Goal: Task Accomplishment & Management: Use online tool/utility

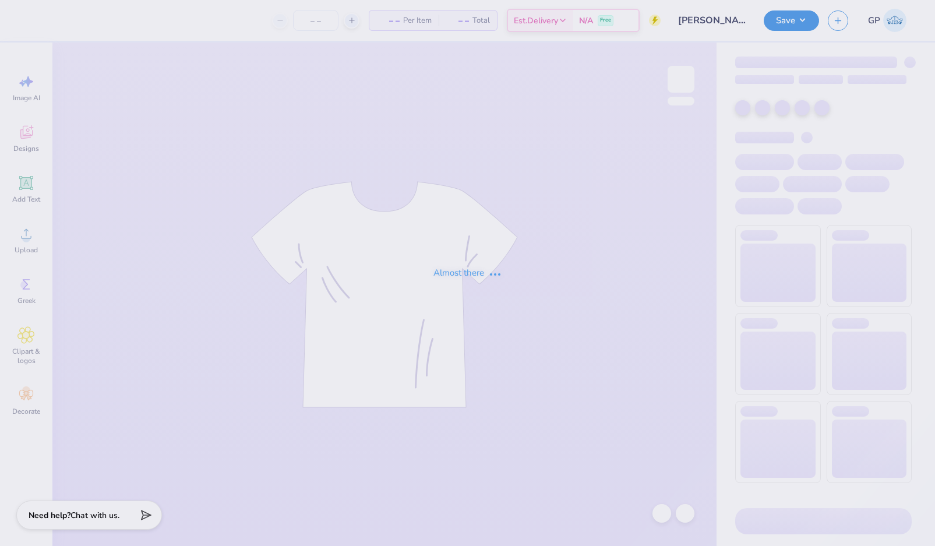
type input "12"
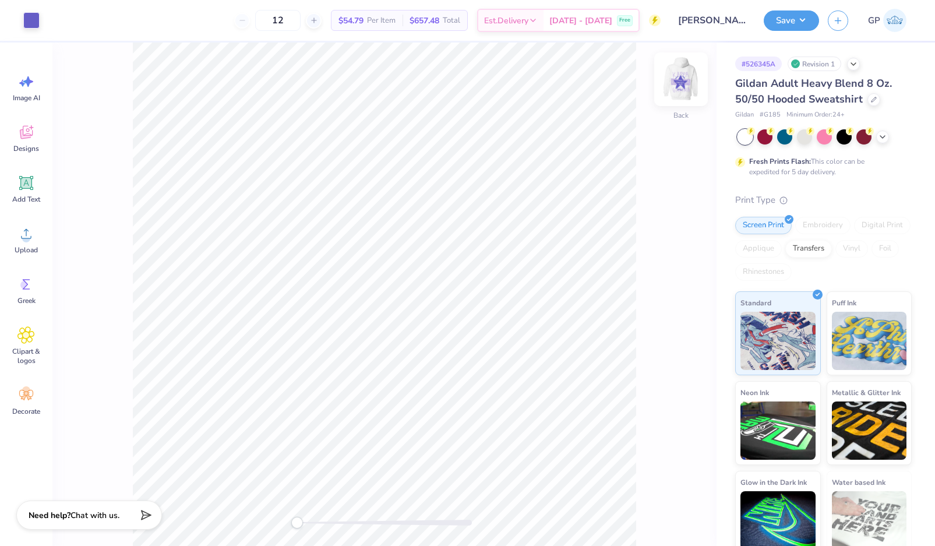
click at [671, 78] on img at bounding box center [681, 79] width 47 height 47
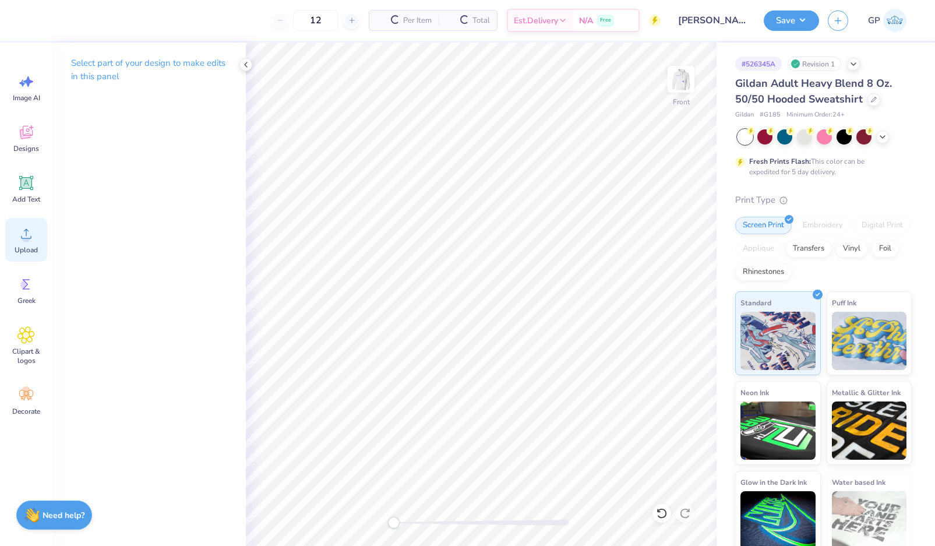
click at [10, 238] on div "Upload" at bounding box center [26, 240] width 42 height 44
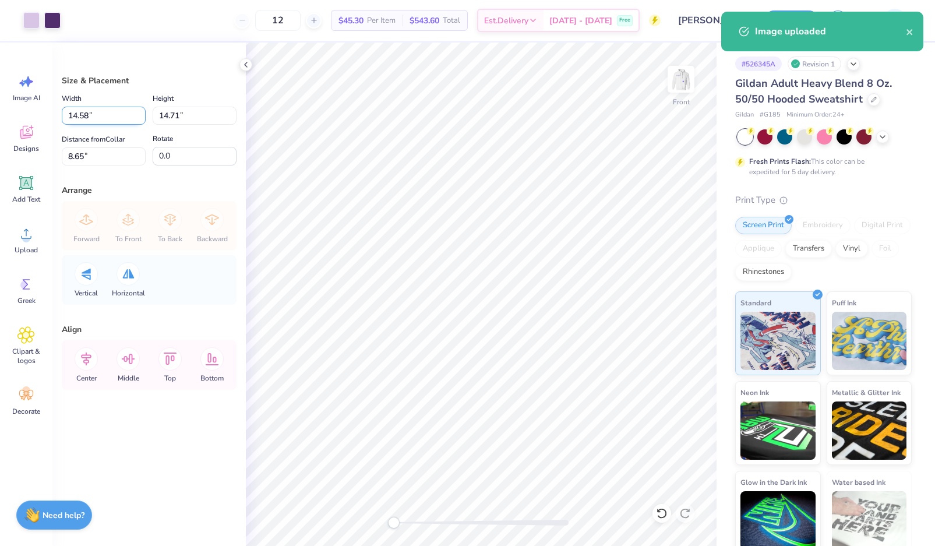
click at [104, 111] on input "14.58" at bounding box center [104, 116] width 84 height 18
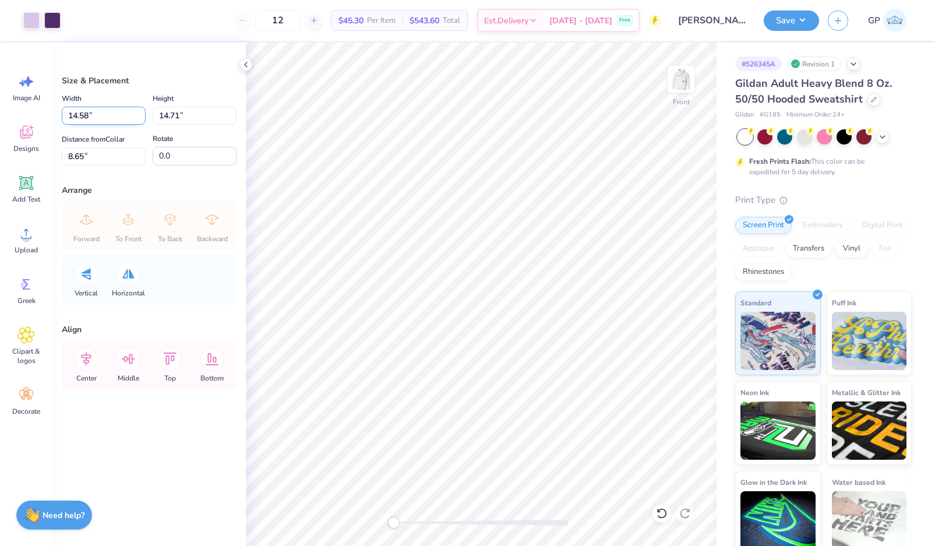
click at [104, 111] on input "14.58" at bounding box center [104, 116] width 84 height 18
type input "12.50"
type input "12.61"
click at [105, 149] on input "9.69" at bounding box center [104, 156] width 84 height 18
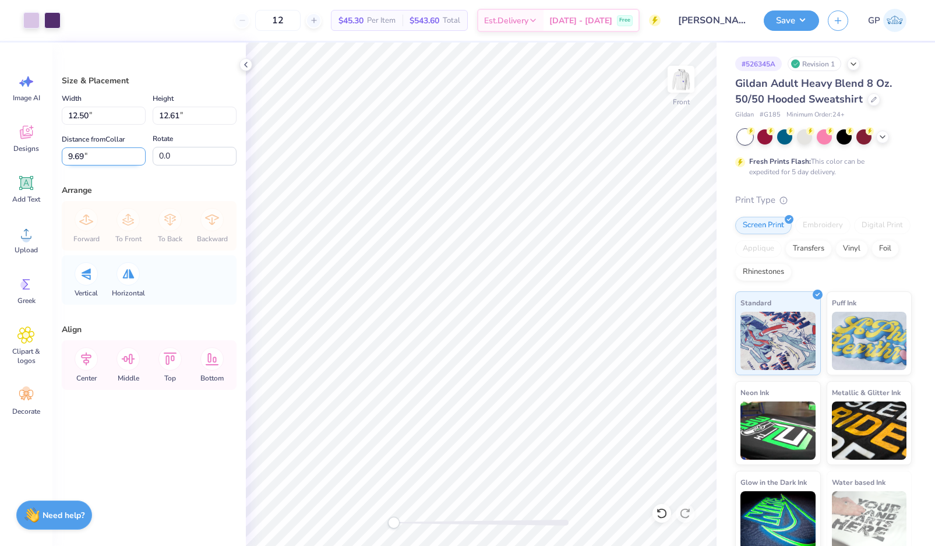
click at [105, 149] on input "9.69" at bounding box center [104, 156] width 84 height 18
type input "6"
click at [679, 83] on img at bounding box center [681, 79] width 47 height 47
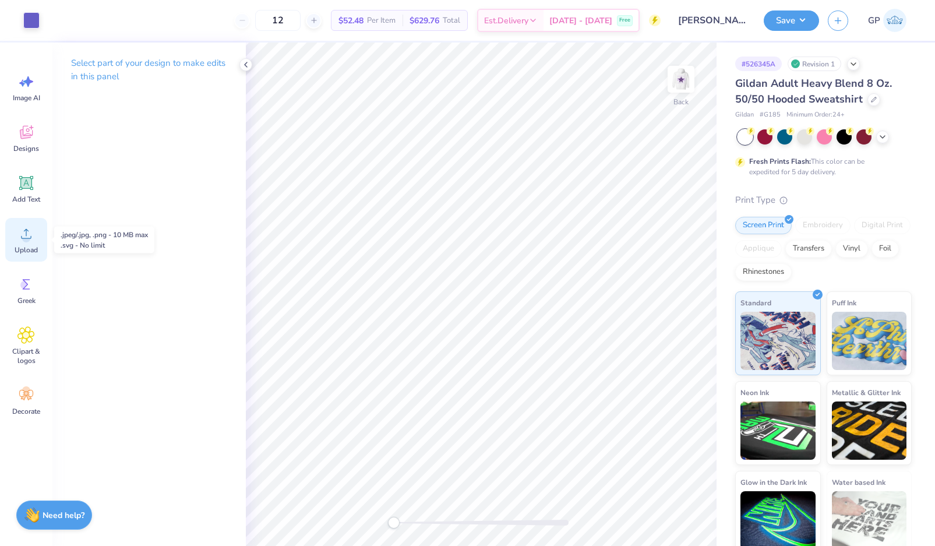
click at [25, 236] on circle at bounding box center [26, 238] width 8 height 8
click at [30, 183] on icon at bounding box center [26, 183] width 11 height 11
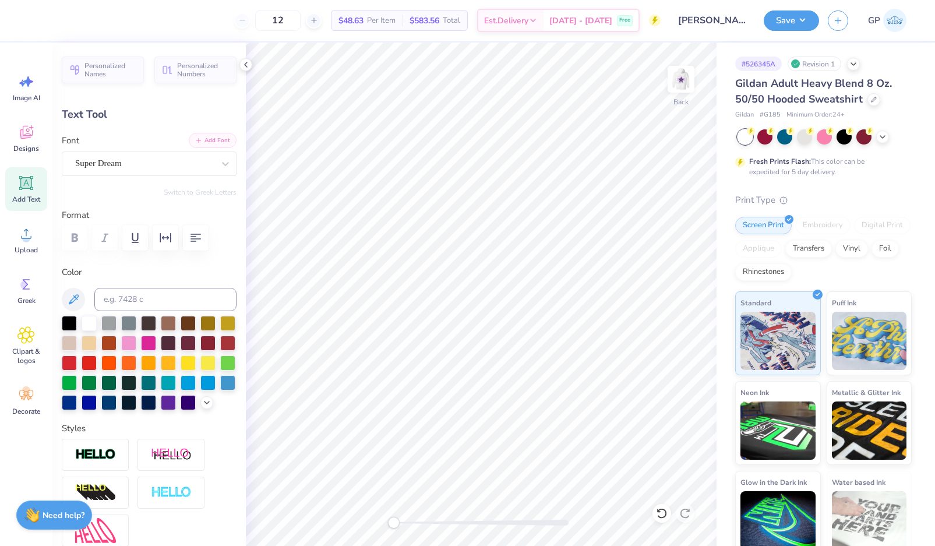
click at [213, 142] on button "Add Font" at bounding box center [213, 140] width 48 height 15
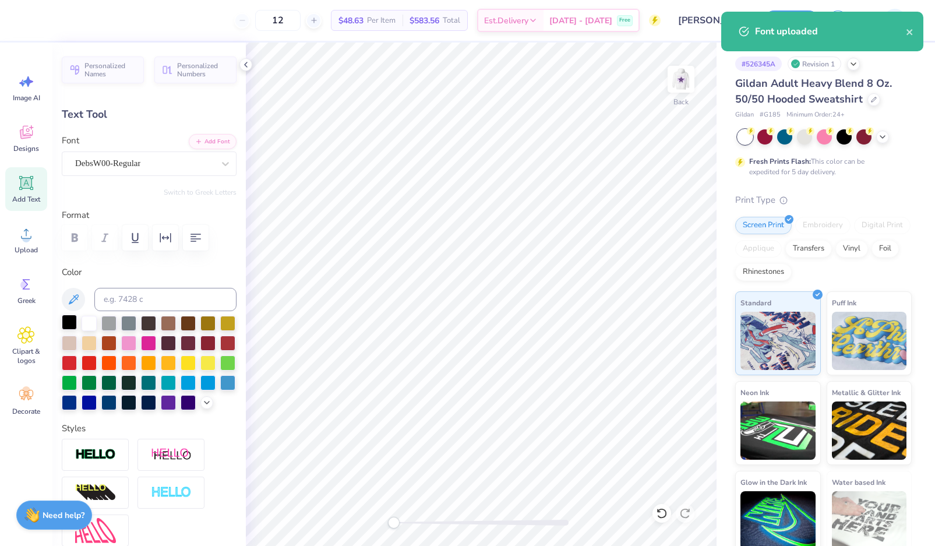
click at [62, 321] on div at bounding box center [69, 322] width 15 height 15
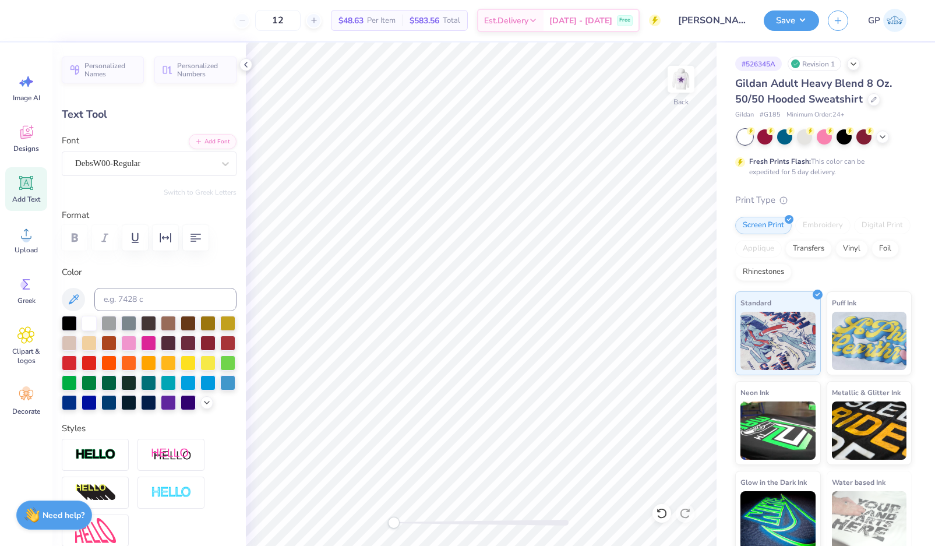
type textarea "kappa kappa gamma"
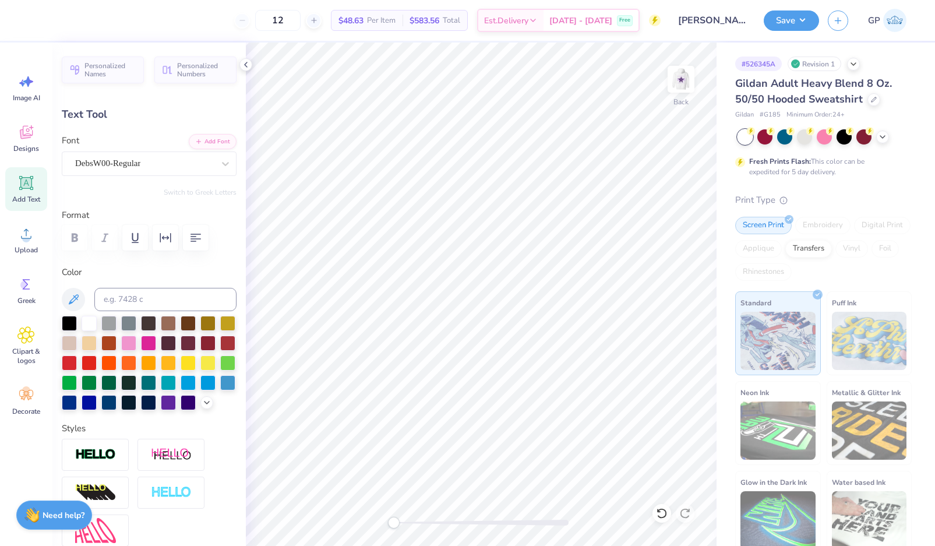
type input "6.20"
type input "0.79"
type input "7.45"
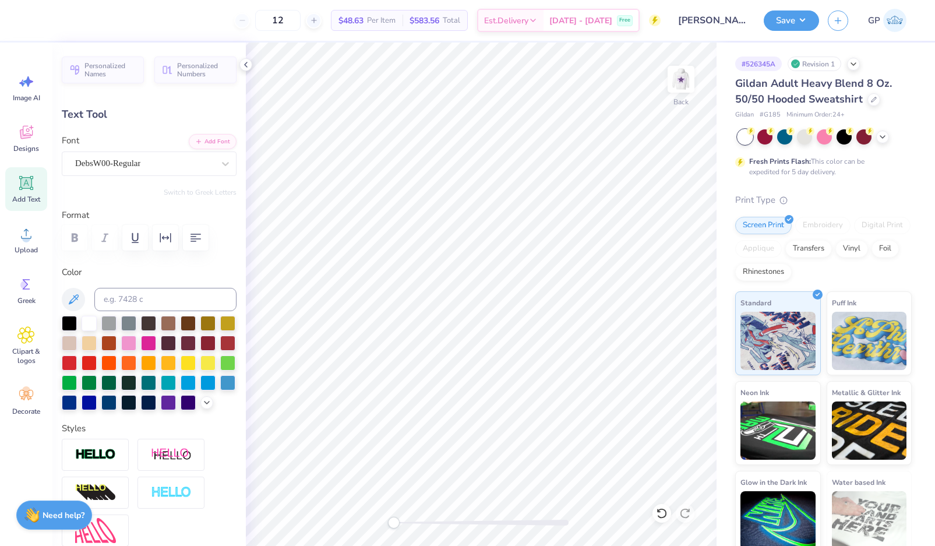
type input "6.57"
type input "0.84"
type input "3.19"
click at [214, 130] on div "Personalized Names Personalized Numbers Text Tool Add Font Font DebsW00-Regular…" at bounding box center [148, 294] width 193 height 503
click at [207, 139] on button "Add Font" at bounding box center [213, 140] width 48 height 15
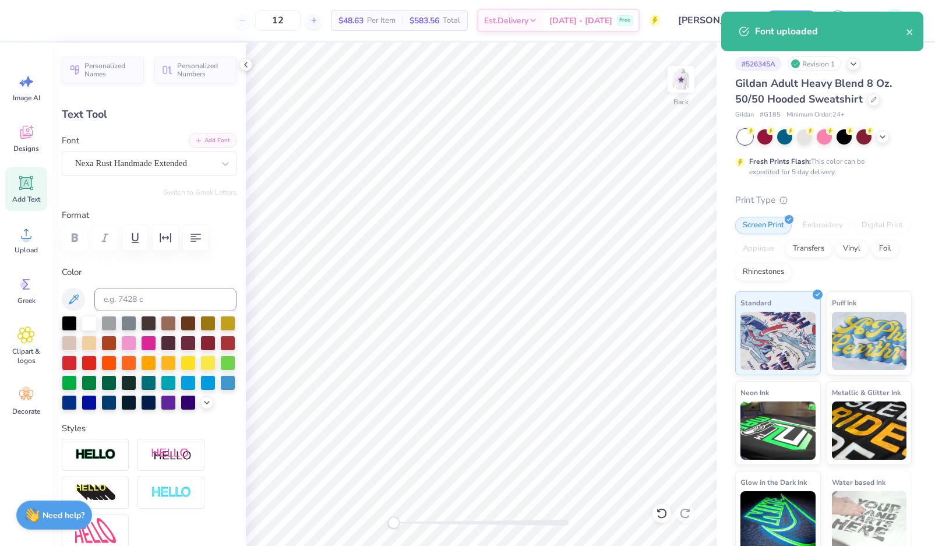
scroll to position [12, 4]
paste textarea "FALL FORMAl 2025"
type textarea "FALL FORMAl 2025"
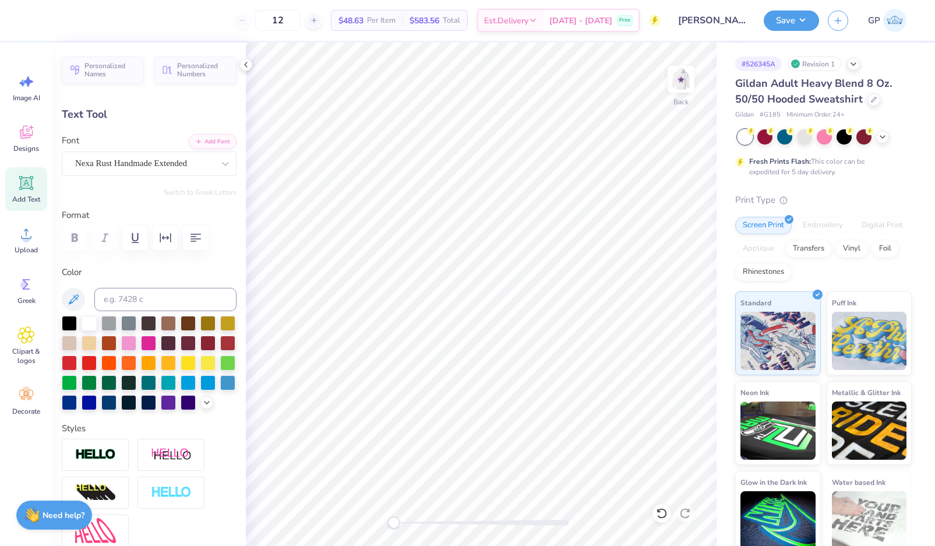
click at [406, 524] on div at bounding box center [481, 523] width 175 height 6
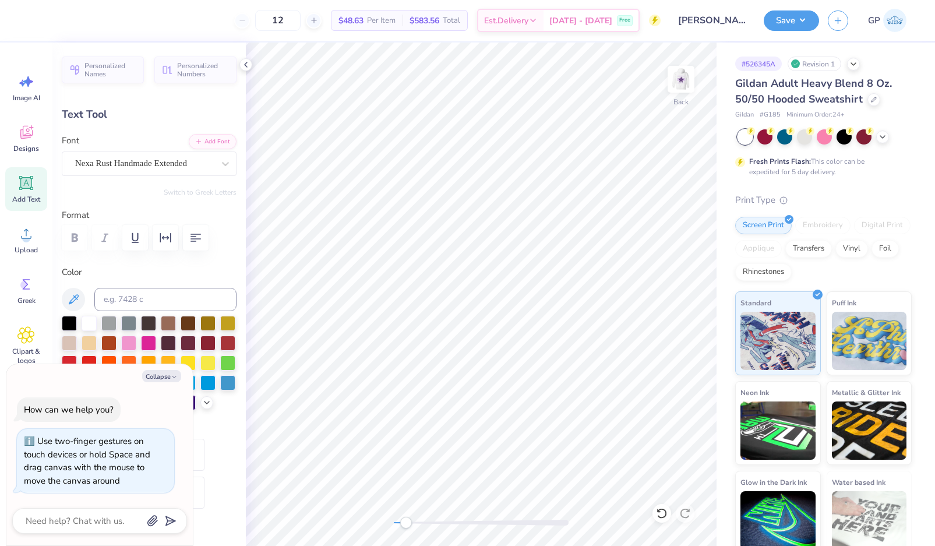
type textarea "x"
type input "6.26"
type input "0.52"
type input "5.09"
type textarea "x"
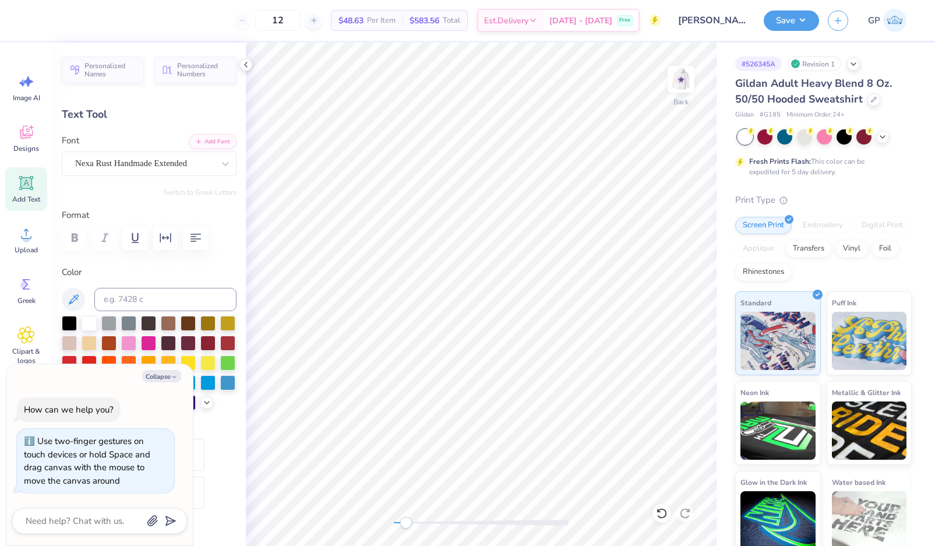
type input "5.89"
type input "0.49"
type textarea "x"
type input "5.64"
type input "0.47"
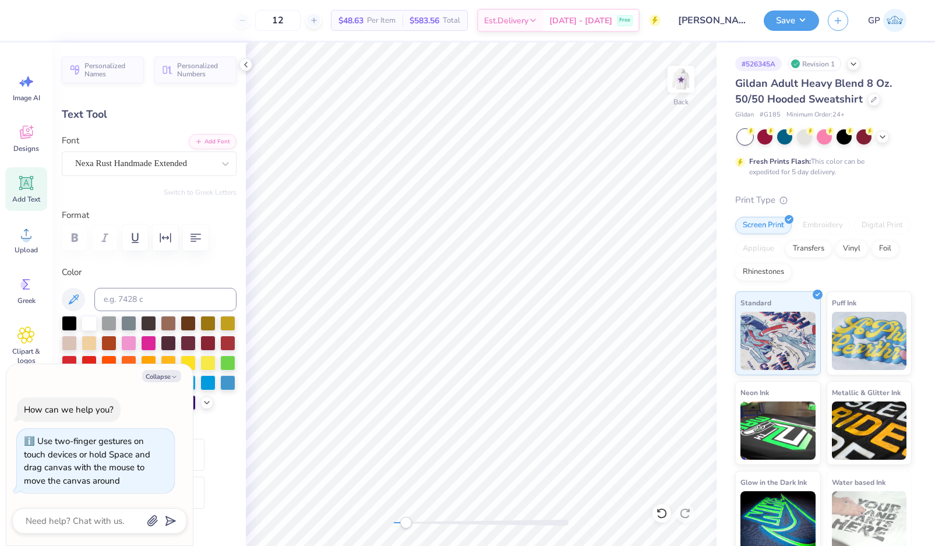
type input "4.16"
type textarea "x"
type input "6.57"
type input "0.84"
type input "3.19"
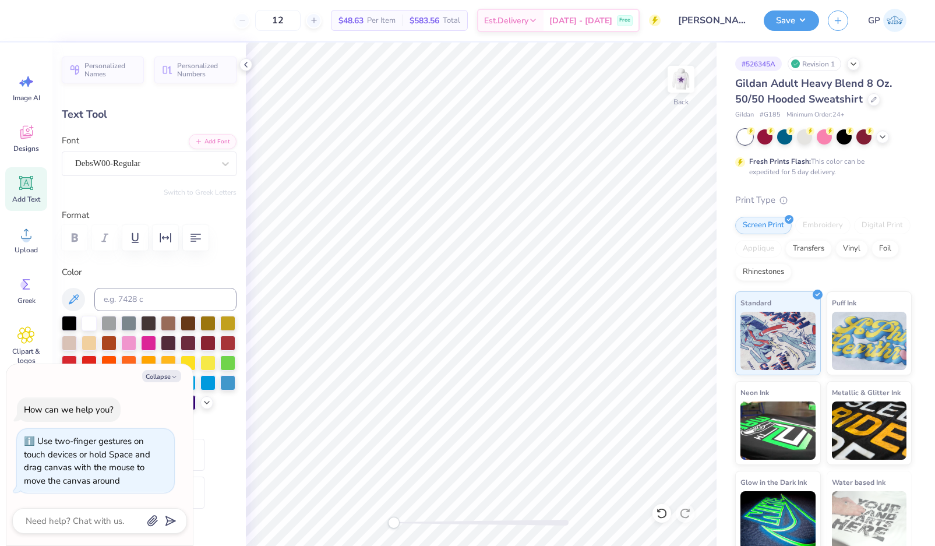
click at [347, 517] on div "Back" at bounding box center [481, 294] width 471 height 503
click at [162, 367] on div "Collapse How can we help you? Use two-finger gestures on touch devices or hold …" at bounding box center [99, 455] width 186 height 182
click at [162, 376] on button "Collapse" at bounding box center [161, 376] width 39 height 12
type textarea "x"
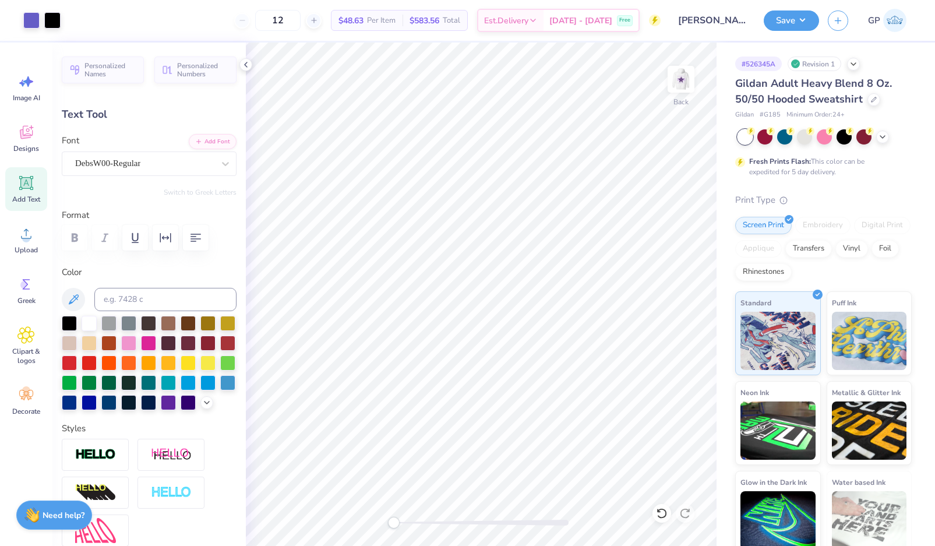
scroll to position [434, 0]
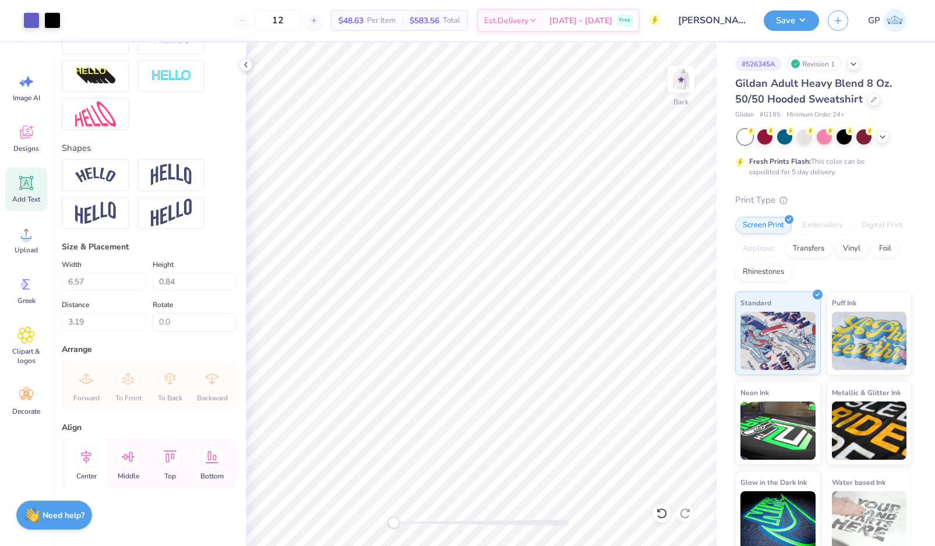
click at [86, 458] on icon at bounding box center [86, 456] width 10 height 13
click at [84, 456] on icon at bounding box center [86, 456] width 23 height 23
click at [83, 453] on icon at bounding box center [86, 456] width 10 height 13
click at [83, 456] on icon at bounding box center [86, 456] width 23 height 23
click at [90, 455] on icon at bounding box center [86, 456] width 10 height 13
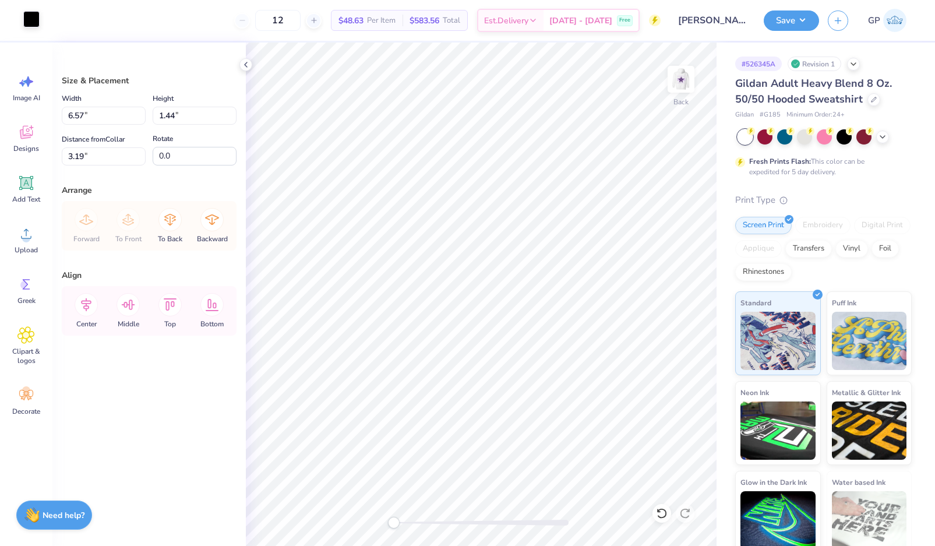
click at [31, 19] on div at bounding box center [31, 19] width 16 height 16
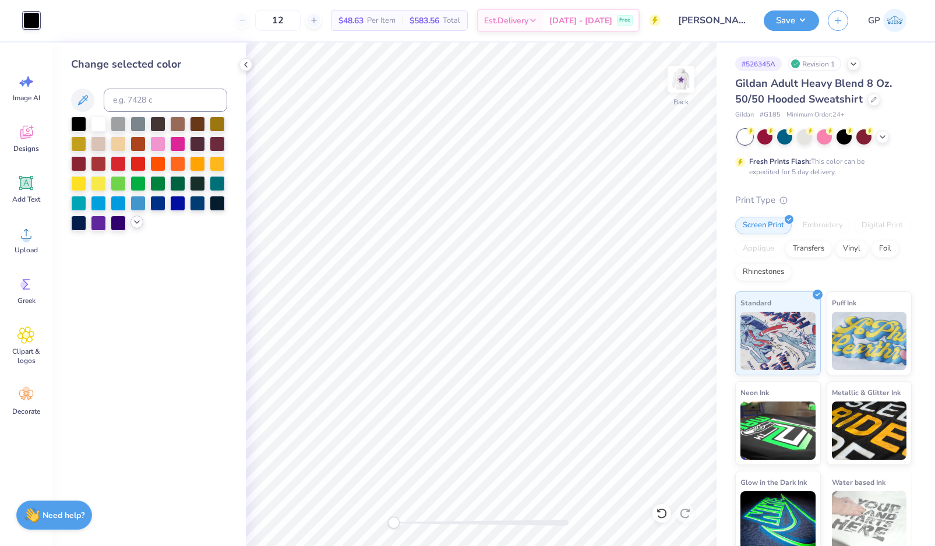
click at [133, 224] on icon at bounding box center [136, 221] width 9 height 9
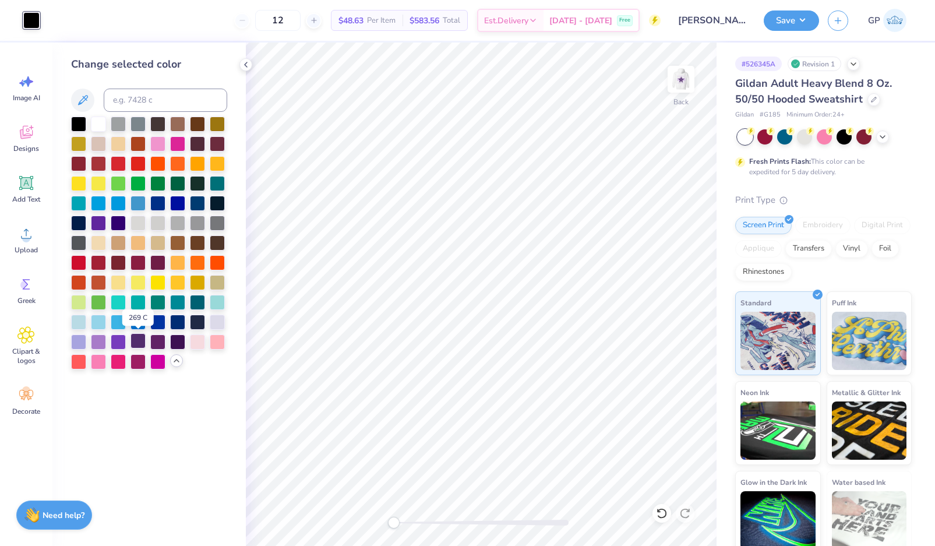
click at [142, 342] on div at bounding box center [138, 340] width 15 height 15
click at [918, 253] on div "# 526345A Revision 1 Gildan Adult Heavy Blend 8 Oz. 50/50 Hooded Sweatshirt Gil…" at bounding box center [826, 299] width 219 height 512
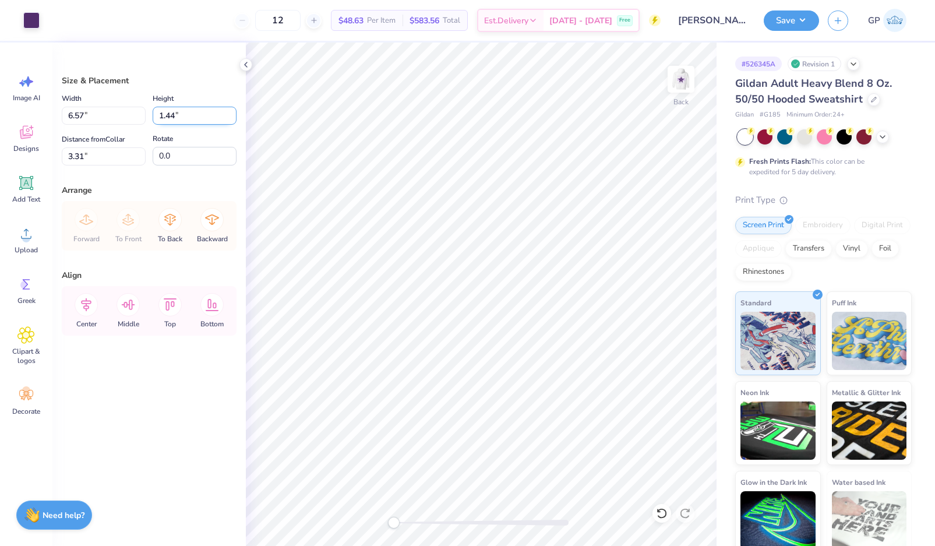
type input "5.81"
type input "12.09"
type input "11.00"
type input "3.00"
click at [96, 108] on input "6.57" at bounding box center [104, 116] width 84 height 18
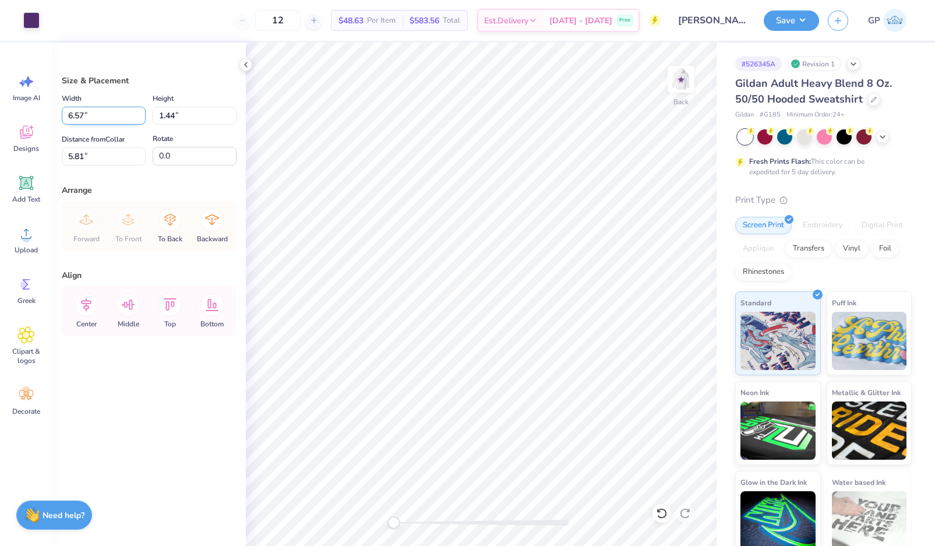
click at [96, 108] on input "6.57" at bounding box center [104, 116] width 84 height 18
type input "4.00"
type input "0.88"
type input "6.09"
click at [124, 112] on input "4.00" at bounding box center [104, 116] width 84 height 18
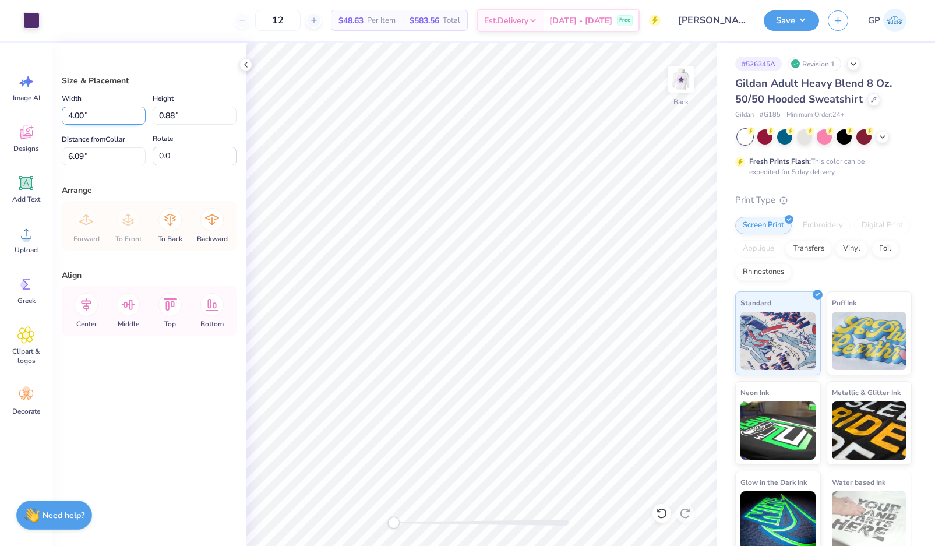
click at [124, 112] on input "4.00" at bounding box center [104, 116] width 84 height 18
type input "5.00"
type input "1.09"
type input "5.98"
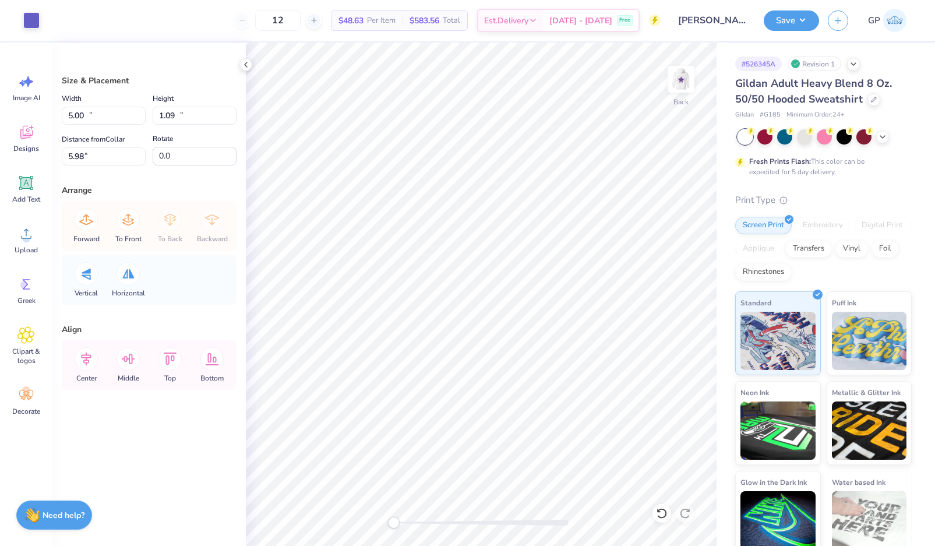
type input "12.09"
type input "11.00"
type input "3.00"
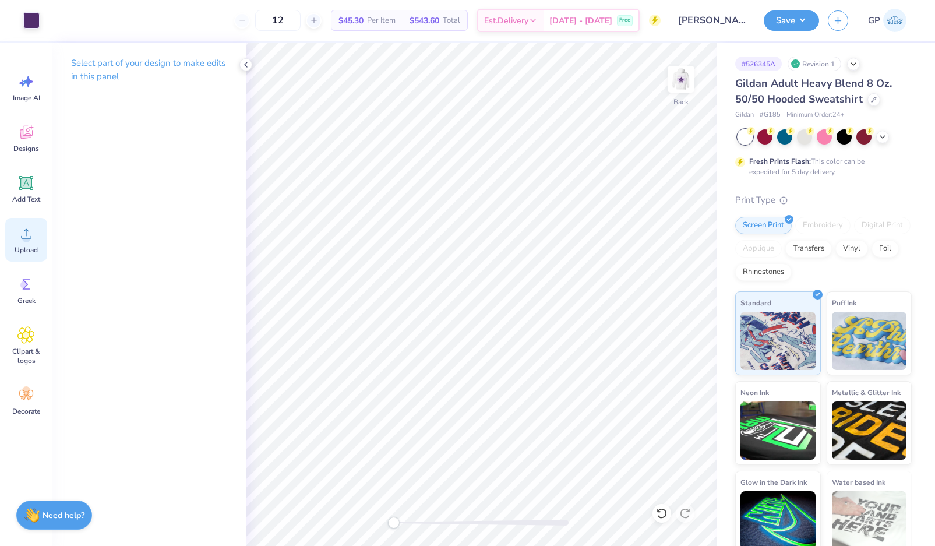
click at [22, 234] on icon at bounding box center [25, 233] width 17 height 17
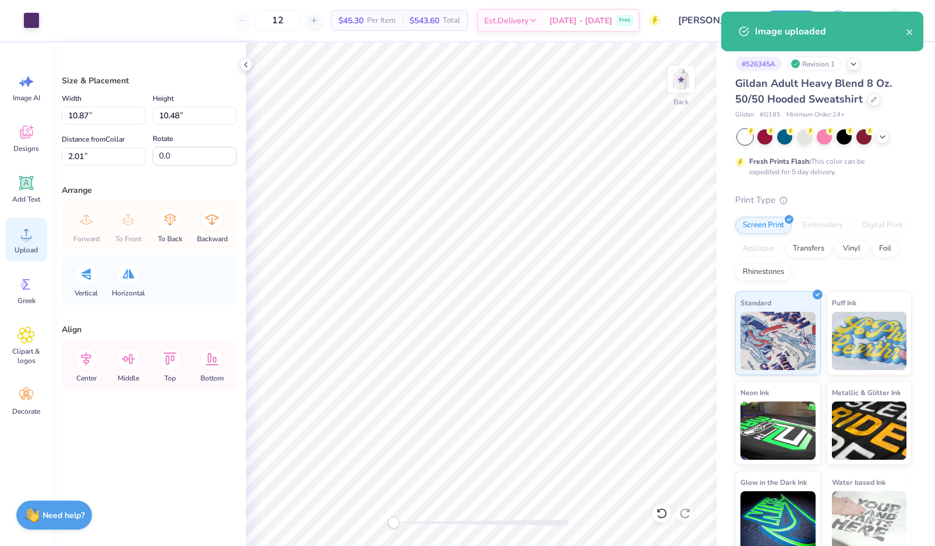
type input "3.20"
type input "3.08"
type input "9.41"
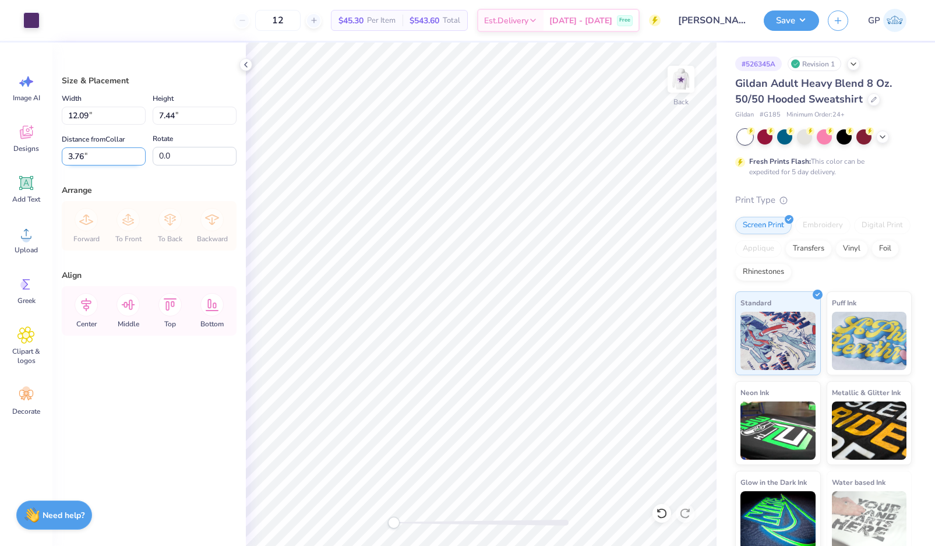
click at [104, 158] on input "3.76" at bounding box center [104, 156] width 84 height 18
type input "3.00"
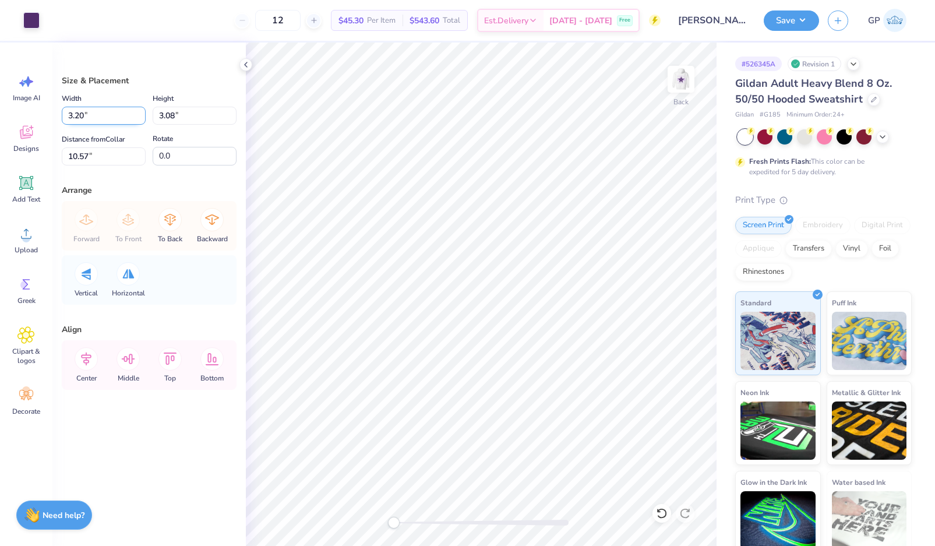
click at [92, 115] on input "3.20" at bounding box center [104, 116] width 84 height 18
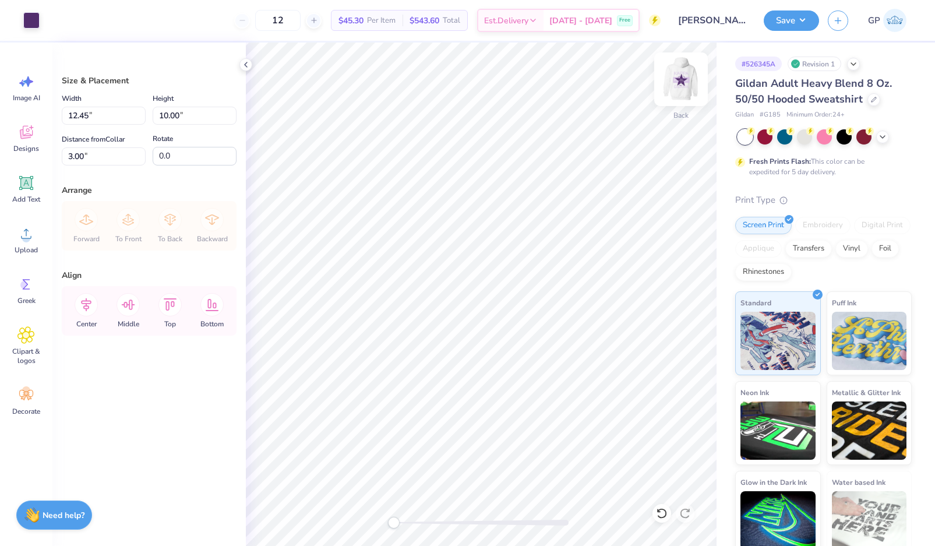
click at [684, 82] on img at bounding box center [681, 79] width 47 height 47
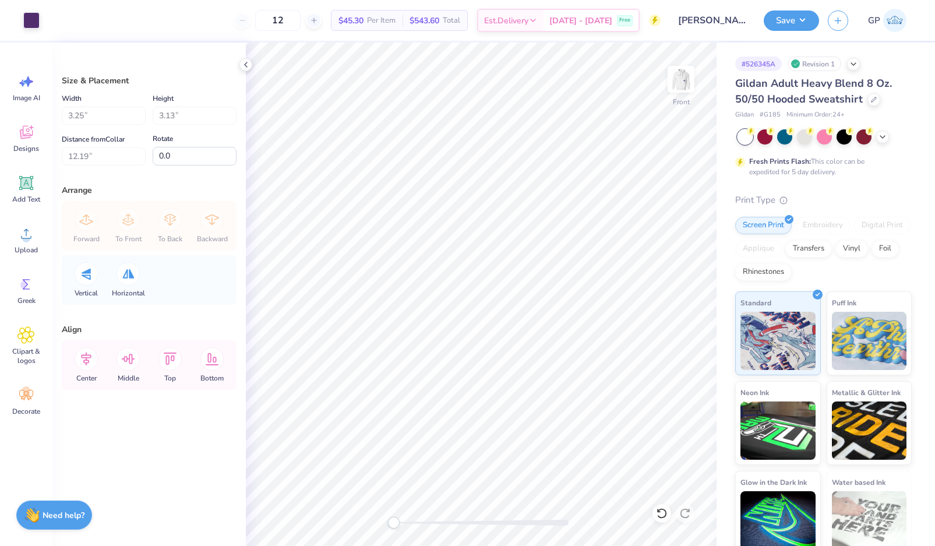
click at [684, 82] on img at bounding box center [681, 79] width 23 height 23
click at [781, 26] on button "Save" at bounding box center [791, 19] width 55 height 20
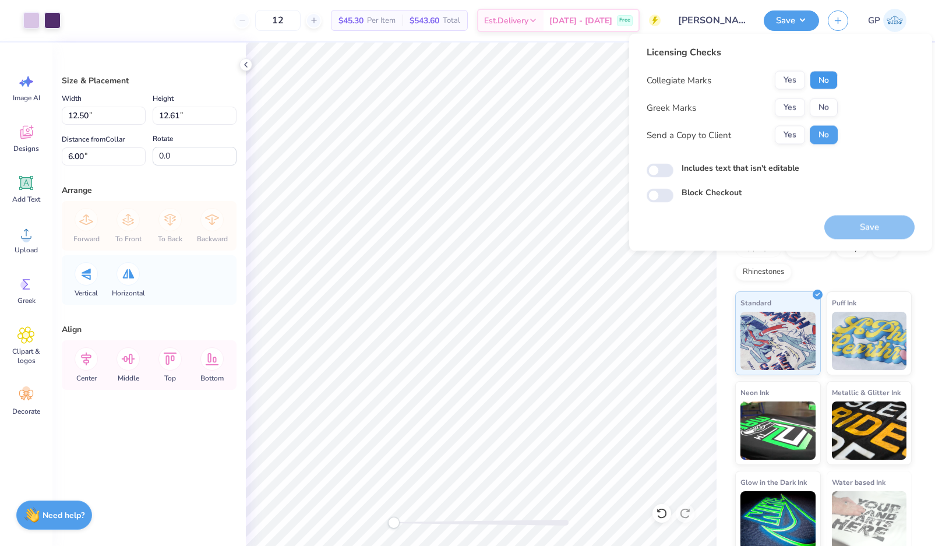
click at [833, 78] on button "No" at bounding box center [824, 80] width 28 height 19
click at [795, 106] on button "Yes" at bounding box center [790, 107] width 30 height 19
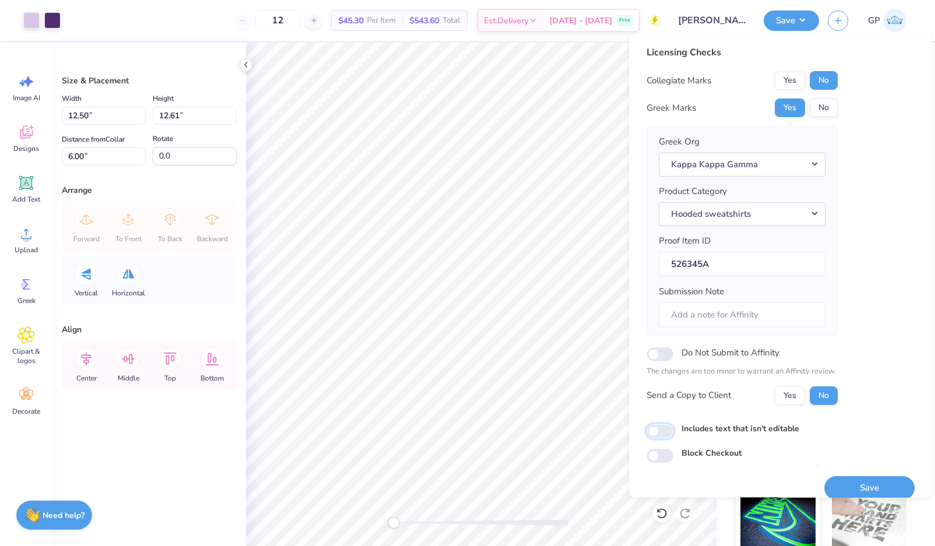
click at [661, 424] on input "Includes text that isn't editable" at bounding box center [660, 431] width 27 height 14
checkbox input "true"
click at [854, 476] on button "Save" at bounding box center [870, 488] width 90 height 24
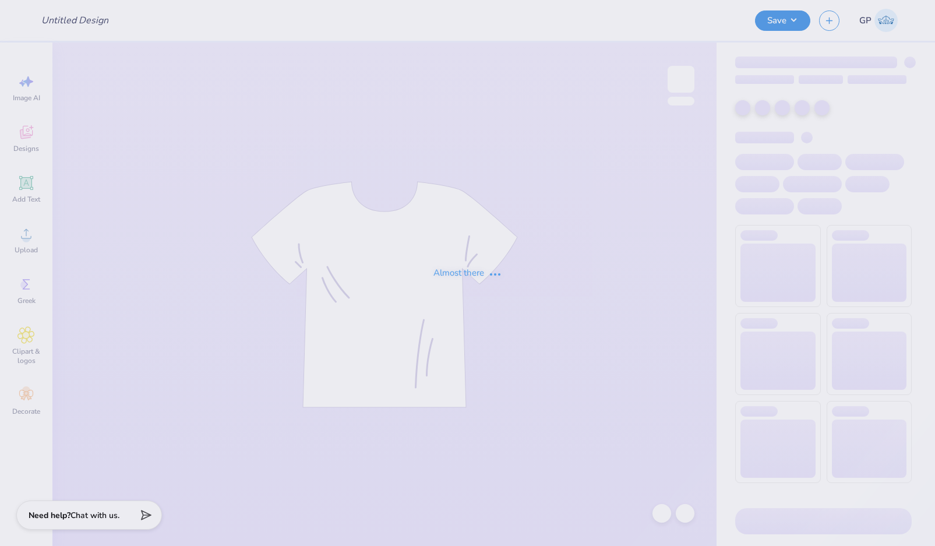
type input "HC merch"
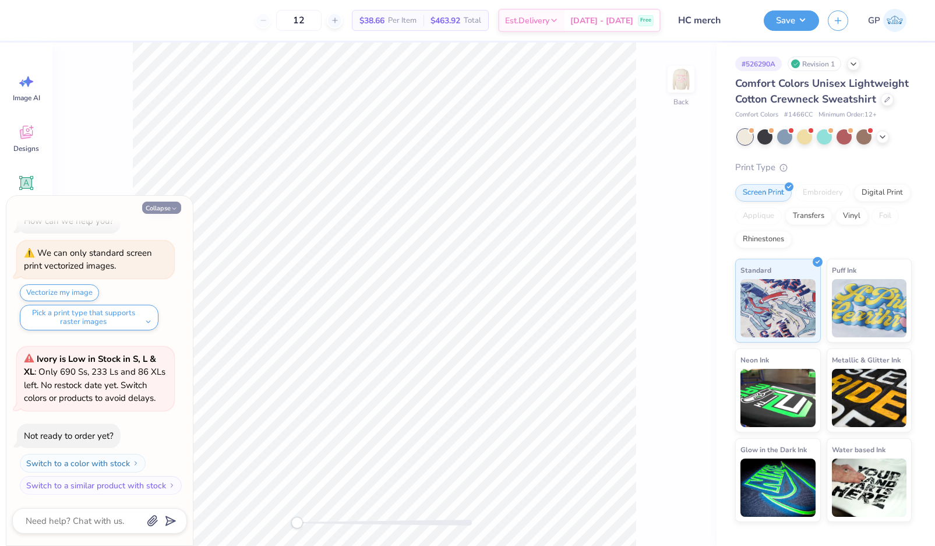
click at [170, 209] on button "Collapse" at bounding box center [161, 208] width 39 height 12
type textarea "x"
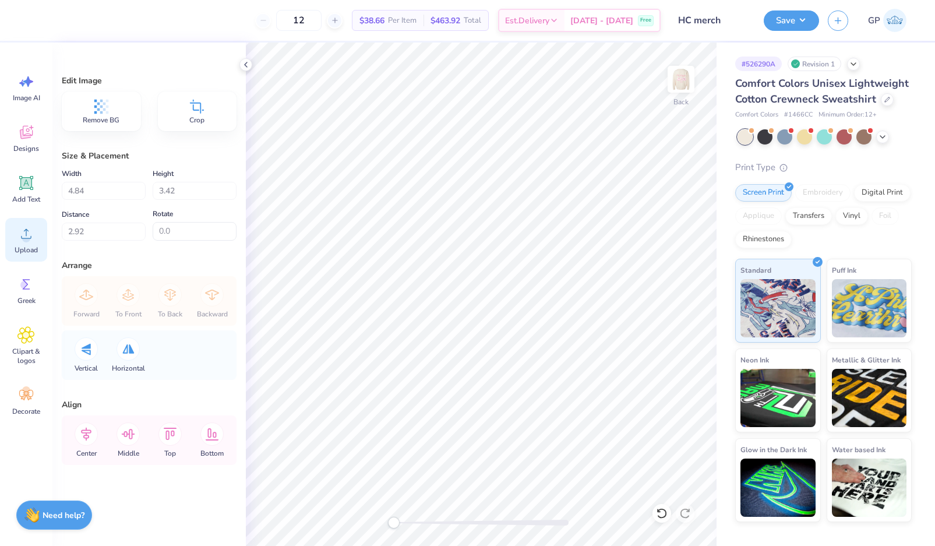
click at [24, 243] on div "Upload" at bounding box center [26, 240] width 42 height 44
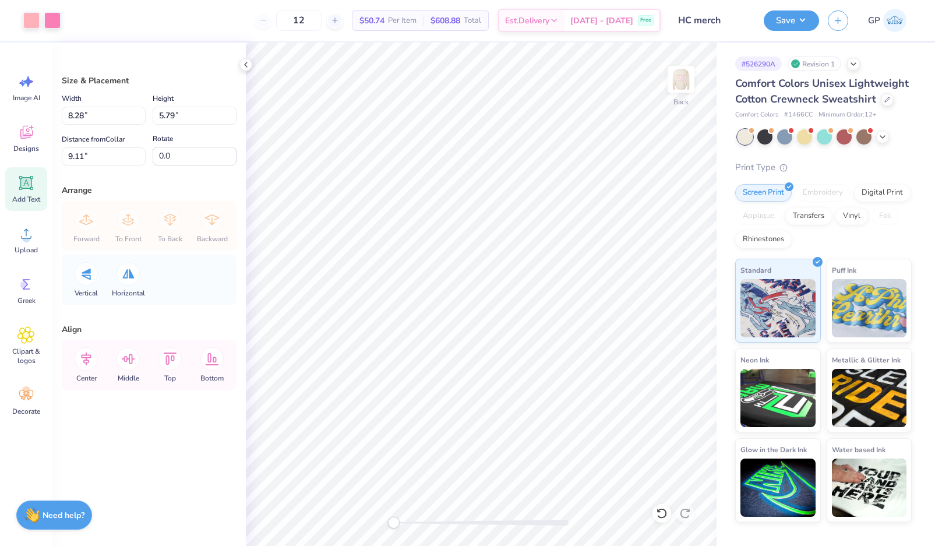
click at [26, 178] on icon at bounding box center [26, 183] width 11 height 11
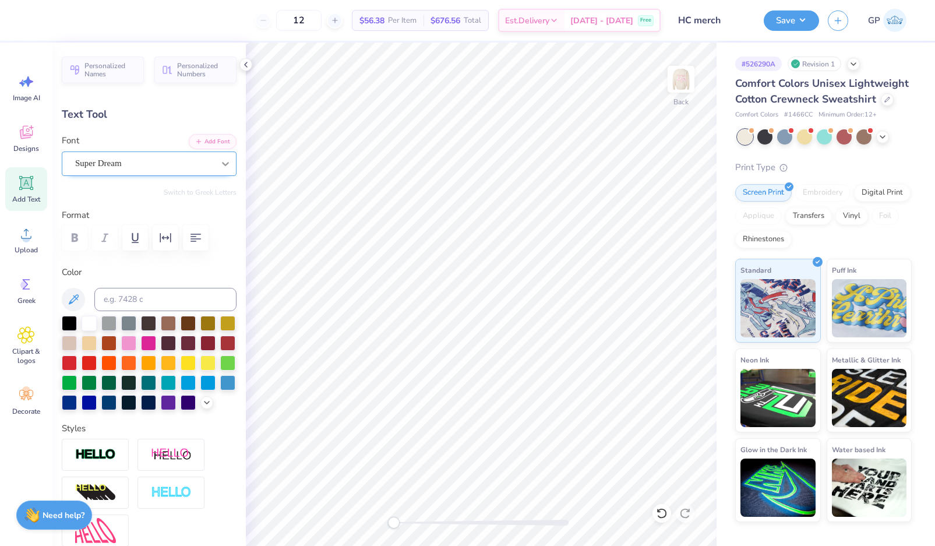
scroll to position [12, 2]
type textarea "HC"
click at [203, 140] on button "Add Font" at bounding box center [213, 140] width 48 height 15
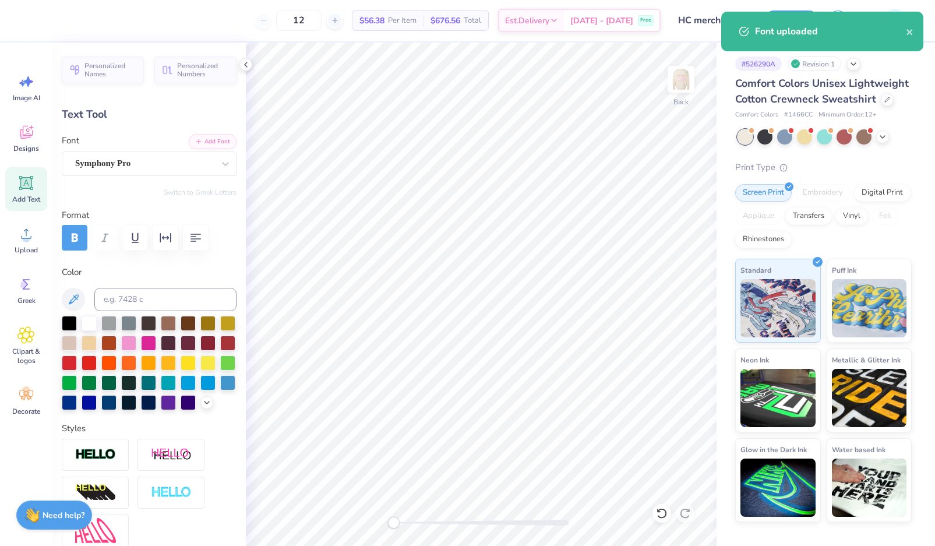
click at [425, 520] on div at bounding box center [481, 523] width 175 height 6
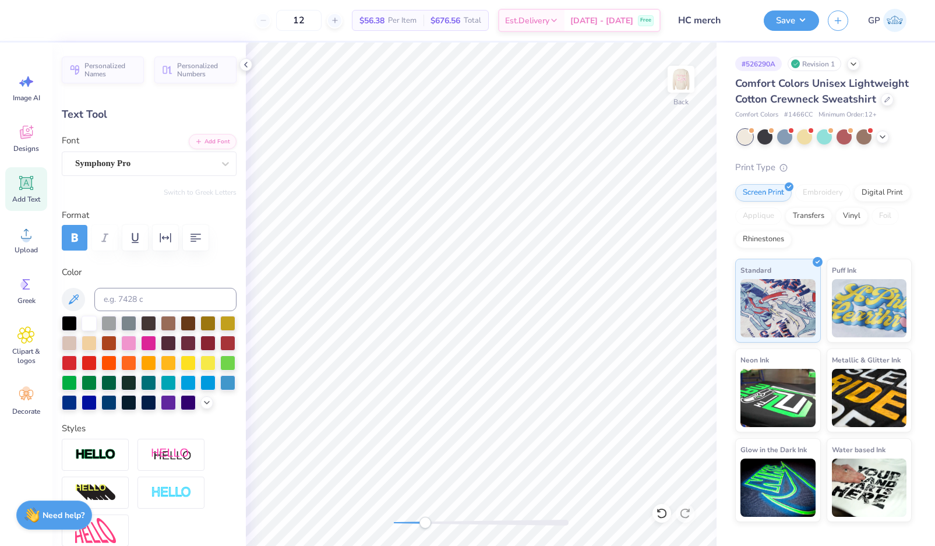
type input "4.53"
type input "2.21"
type input "12.02"
type input "4.56"
type input "2.22"
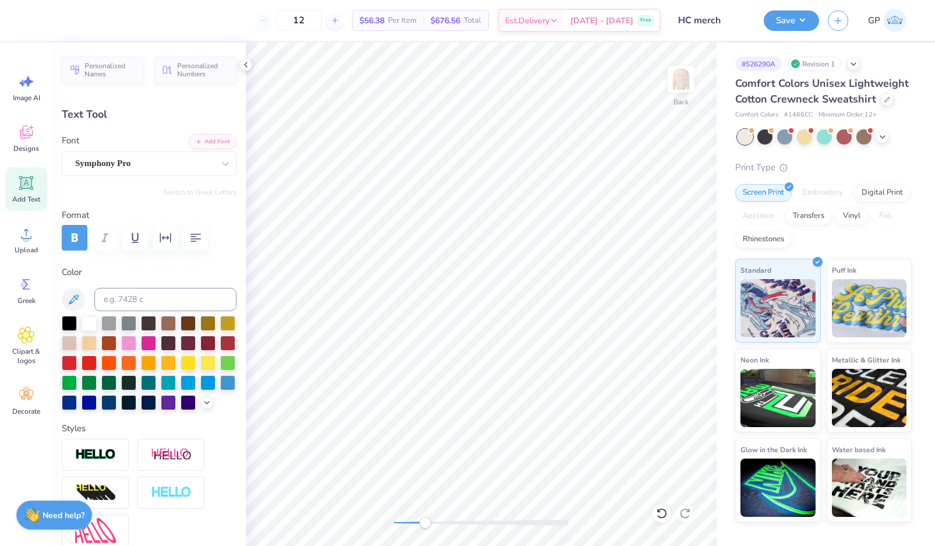
type input "12.07"
click at [450, 522] on div at bounding box center [481, 523] width 175 height 6
type input "2.23"
type input "12.05"
click at [374, 513] on div "Back" at bounding box center [481, 294] width 471 height 503
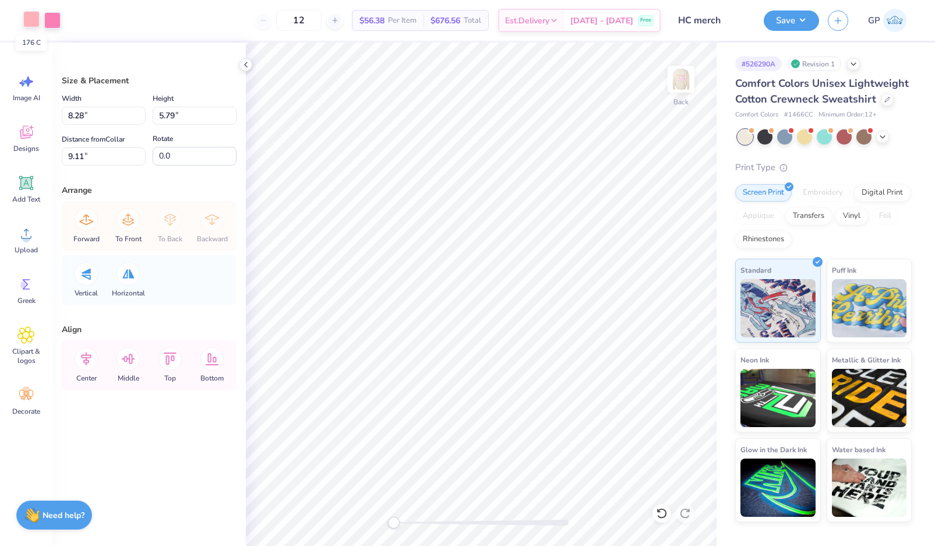
click at [34, 18] on div at bounding box center [31, 19] width 16 height 16
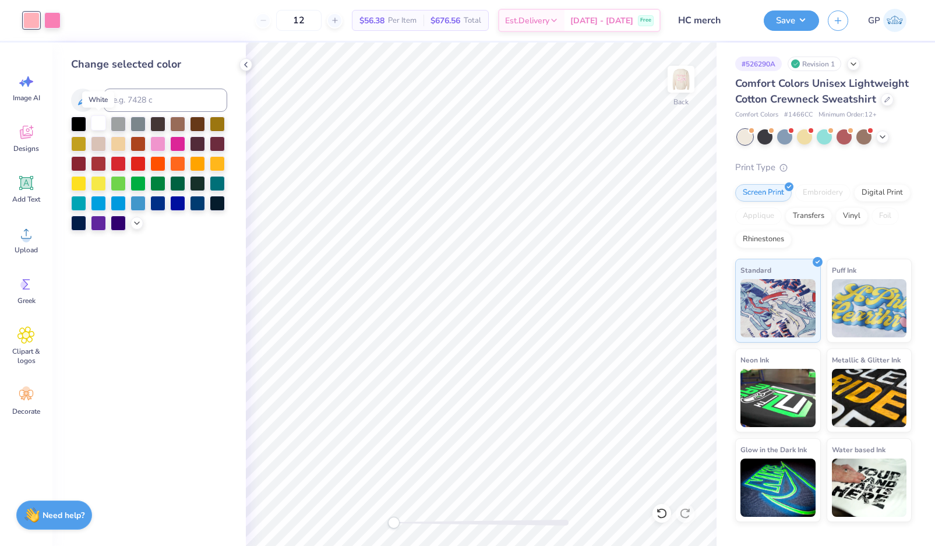
click at [96, 124] on div at bounding box center [98, 122] width 15 height 15
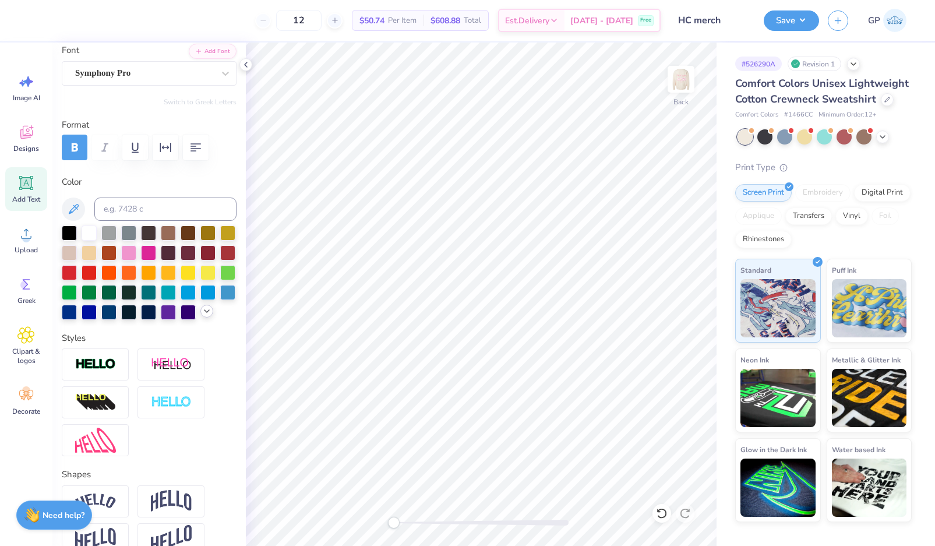
click at [202, 316] on icon at bounding box center [206, 311] width 9 height 9
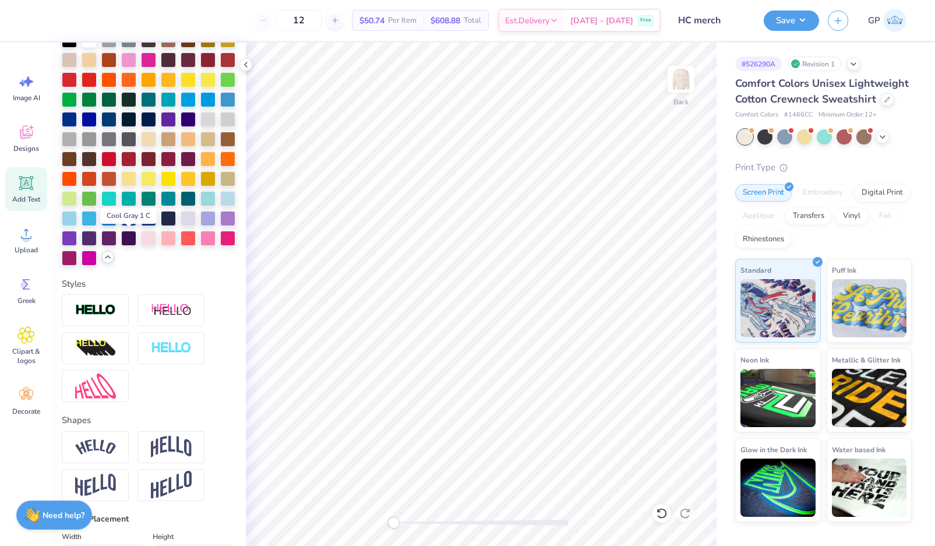
scroll to position [316, 0]
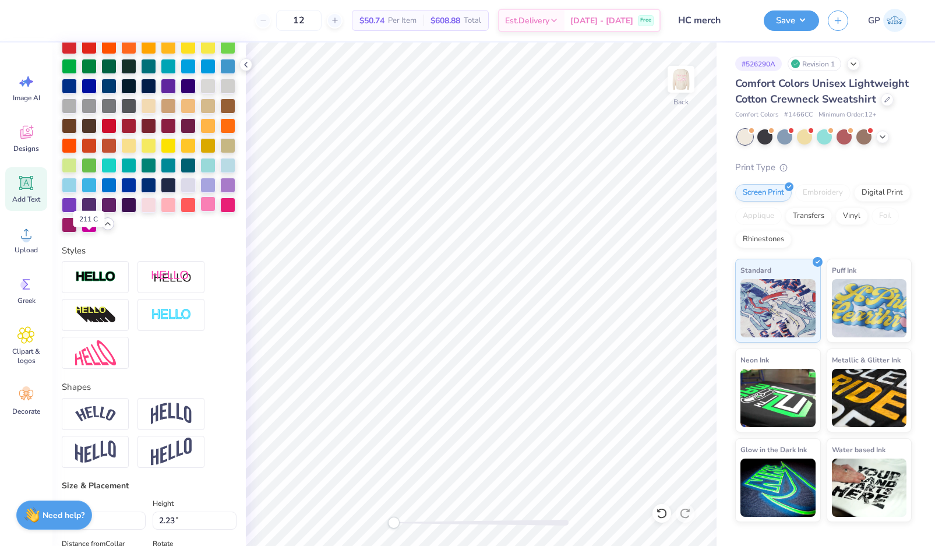
click at [200, 212] on div at bounding box center [207, 203] width 15 height 15
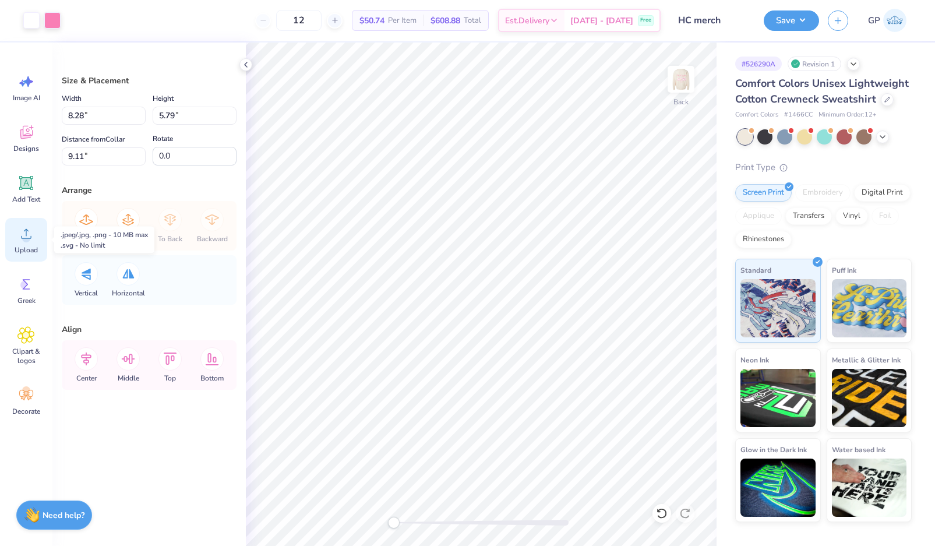
click at [31, 221] on div "Upload" at bounding box center [26, 240] width 42 height 44
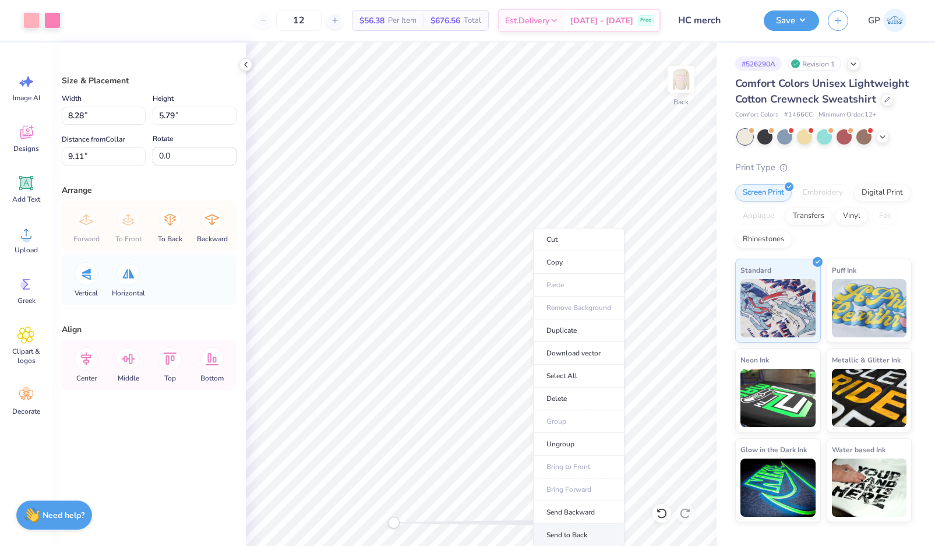
click at [580, 533] on li "Send to Back" at bounding box center [578, 535] width 91 height 23
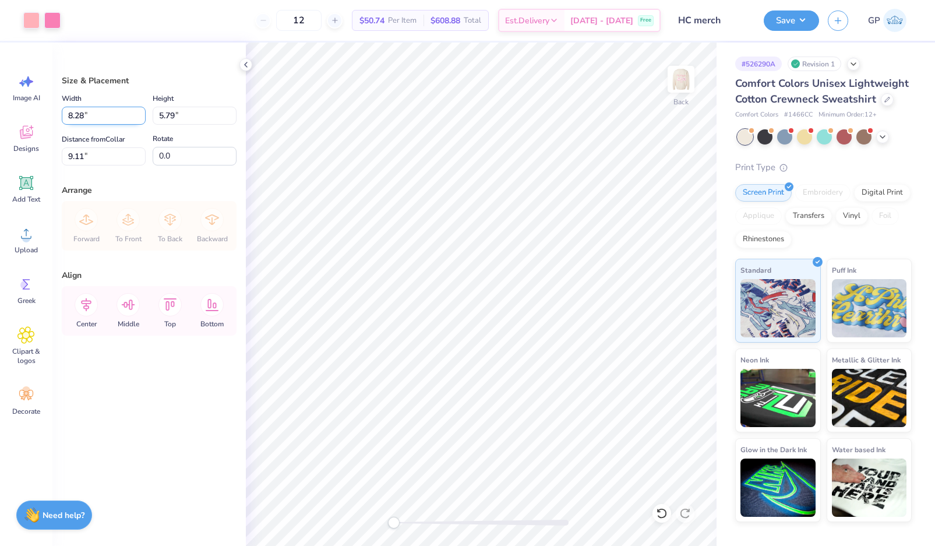
click at [91, 119] on input "8.28" at bounding box center [104, 116] width 84 height 18
type input "3.50"
type input "2.45"
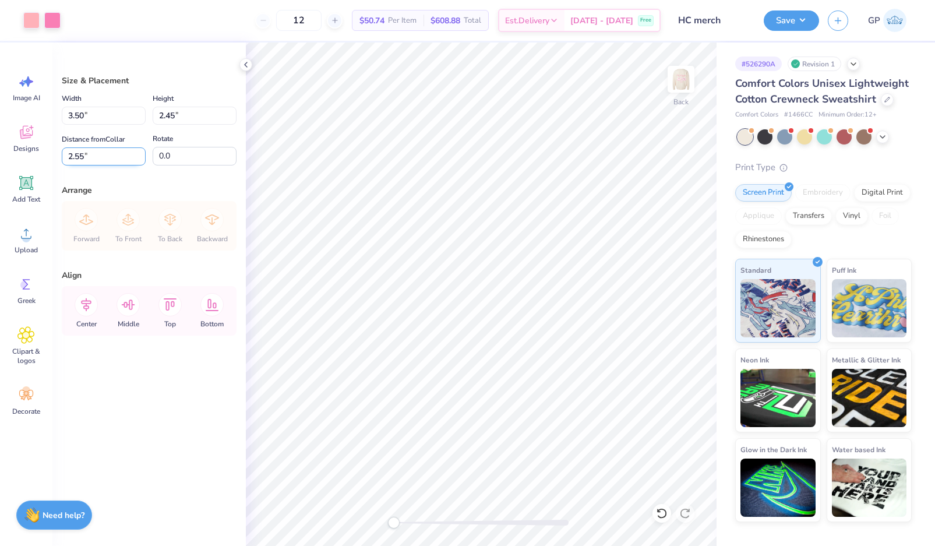
click at [104, 157] on input "2.55" at bounding box center [104, 156] width 84 height 18
type input "3.00"
click at [682, 75] on img at bounding box center [681, 79] width 47 height 47
